Goal: Check status: Check status

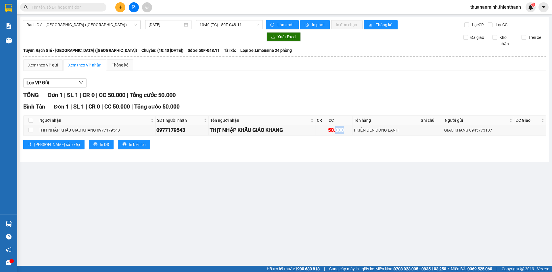
drag, startPoint x: 338, startPoint y: 129, endPoint x: 353, endPoint y: 138, distance: 17.4
click at [353, 138] on div "[GEOGRAPHIC_DATA] 1 | SL 1 | CR 0 | CC 50.000 | Tổng cước 50.000 Người nhận SĐT…" at bounding box center [284, 127] width 523 height 51
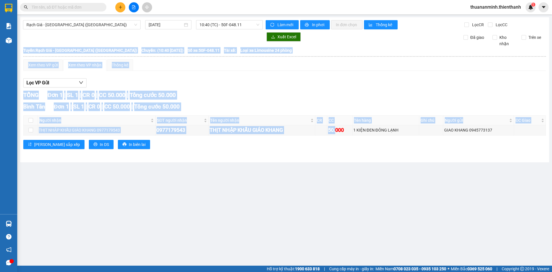
click at [374, 151] on div "[GEOGRAPHIC_DATA] 1 | SL 1 | CR 0 | CC 50.000 | Tổng cước 50.000 Người nhận SĐT…" at bounding box center [284, 127] width 523 height 51
click at [310, 192] on main "Rạch Giá - [GEOGRAPHIC_DATA] ([GEOGRAPHIC_DATA]) [DATE] 10:40 (TC) - 50F-048.11…" at bounding box center [276, 133] width 552 height 266
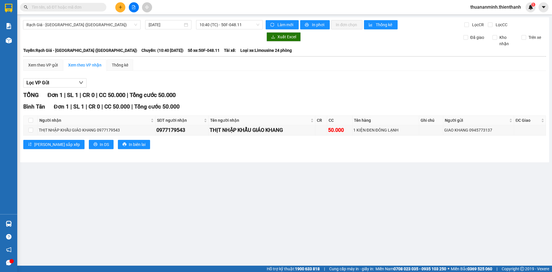
click at [213, 20] on div "Rạch Giá - [GEOGRAPHIC_DATA] ([GEOGRAPHIC_DATA]) [DATE] 10:40 (TC) - 50F-048.11…" at bounding box center [284, 89] width 529 height 145
click at [214, 22] on span "10:40 (TC) - 50F-048.11" at bounding box center [230, 24] width 60 height 9
click at [220, 57] on div "10:40 (TC) - 50F-048.11" at bounding box center [222, 55] width 45 height 6
click at [280, 23] on span "Làm mới" at bounding box center [286, 25] width 17 height 6
click at [214, 25] on span "10:40 (TC) - 50F-048.11" at bounding box center [230, 24] width 60 height 9
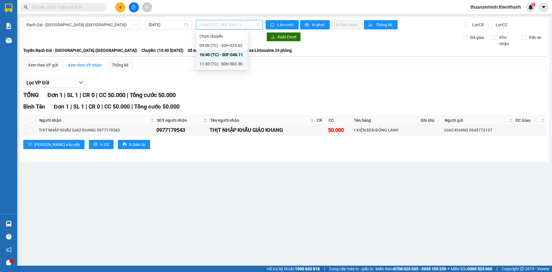
click at [224, 62] on div "11:30 (TC) - 50H-503.36" at bounding box center [222, 64] width 45 height 6
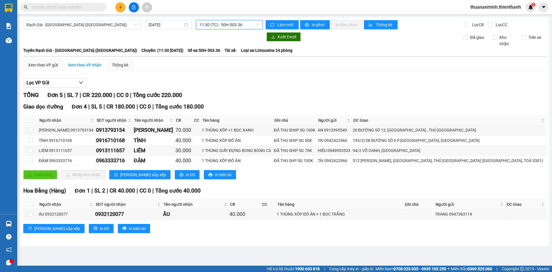
click at [218, 25] on span "11:30 (TC) - 50H-503.36" at bounding box center [230, 24] width 60 height 9
click at [219, 55] on div "10:40 (TC) - 50F-048.11" at bounding box center [222, 55] width 45 height 6
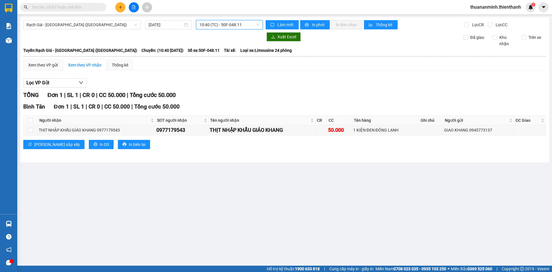
click at [288, 74] on div "Xem theo VP gửi Xem theo VP nhận Thống kê Lọc VP Gửi TỔNG Đơn 1 | SL 1 | CR 0 …" at bounding box center [284, 107] width 523 height 97
